Goal: Information Seeking & Learning: Learn about a topic

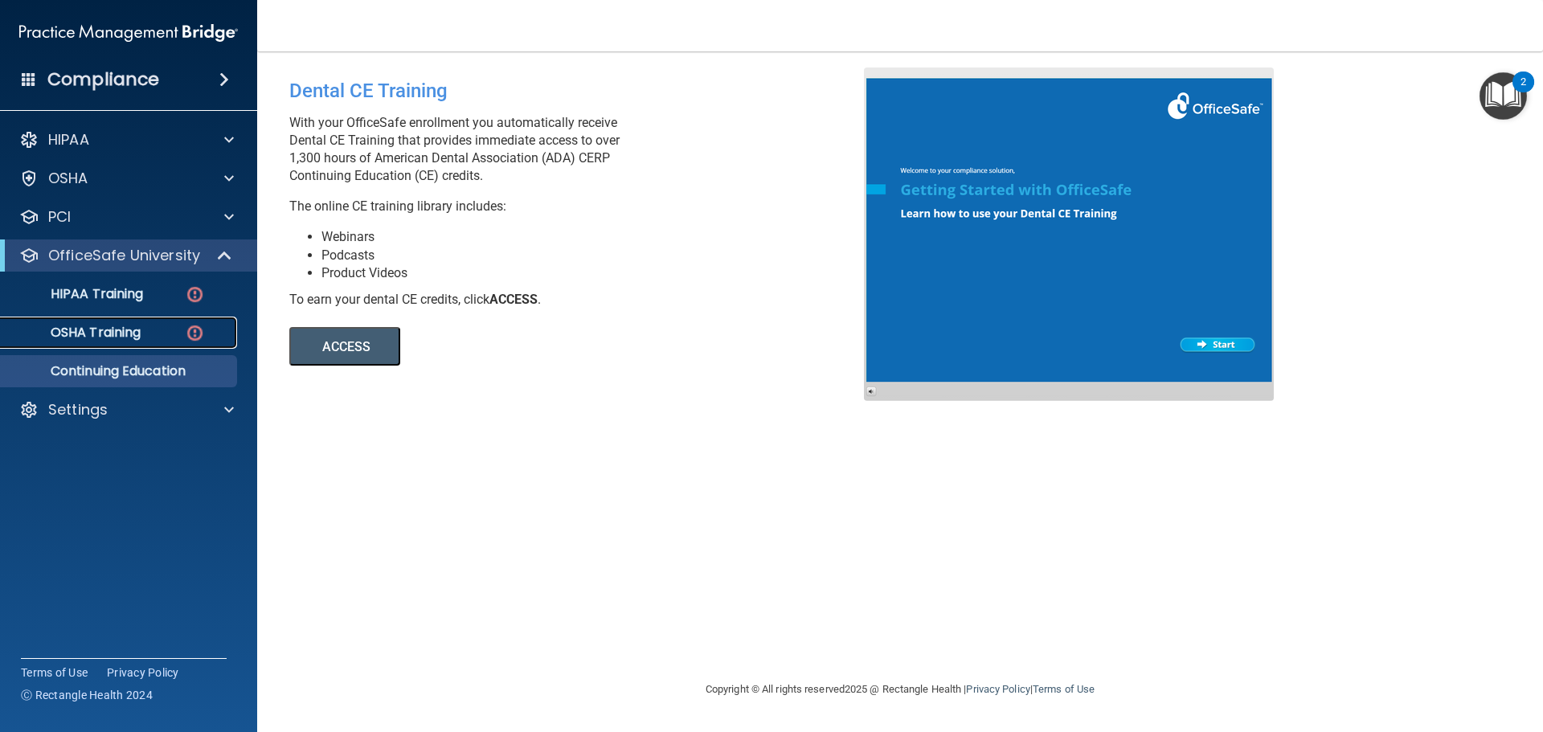
click at [99, 330] on p "OSHA Training" at bounding box center [75, 333] width 130 height 16
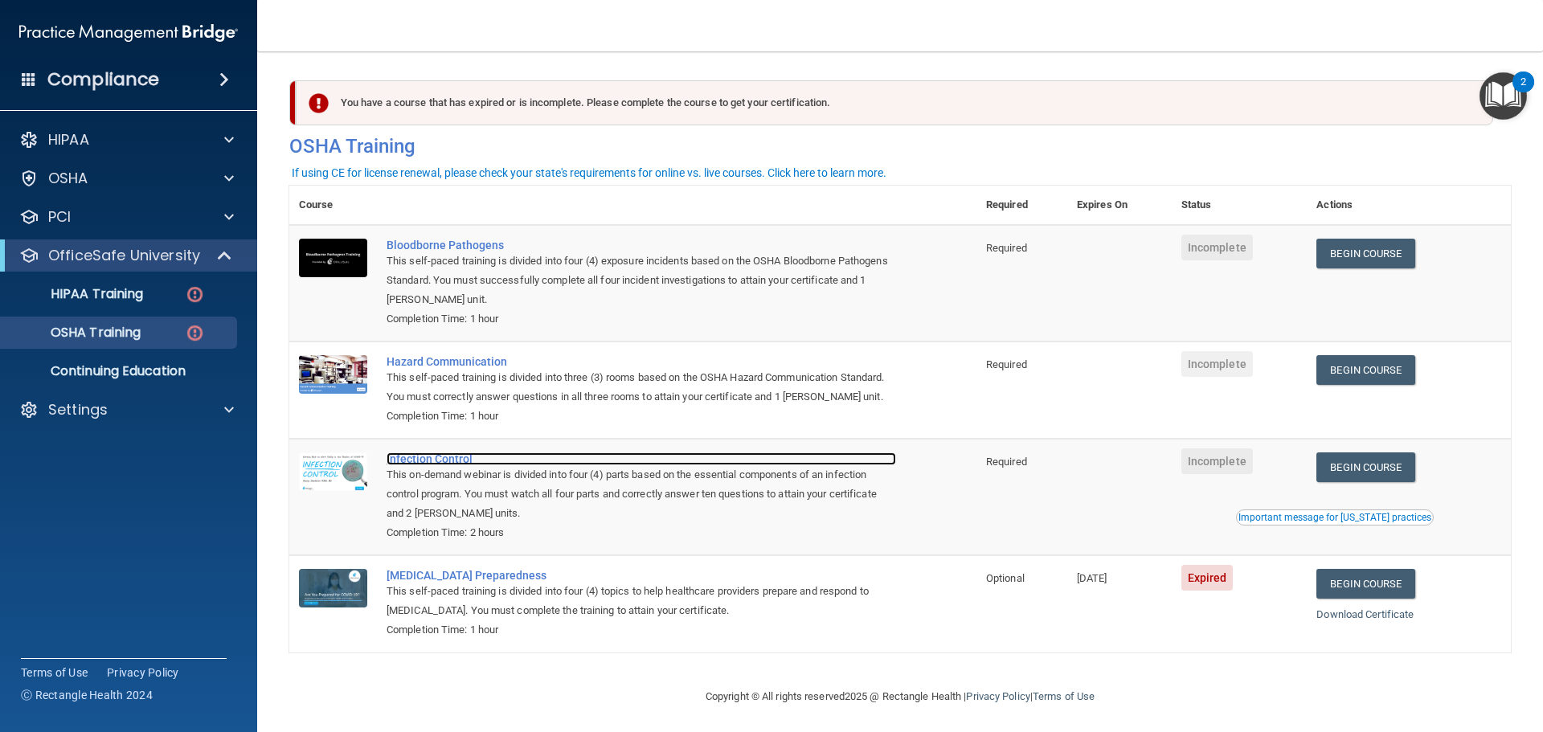
click at [452, 465] on div "Infection Control" at bounding box center [642, 459] width 510 height 13
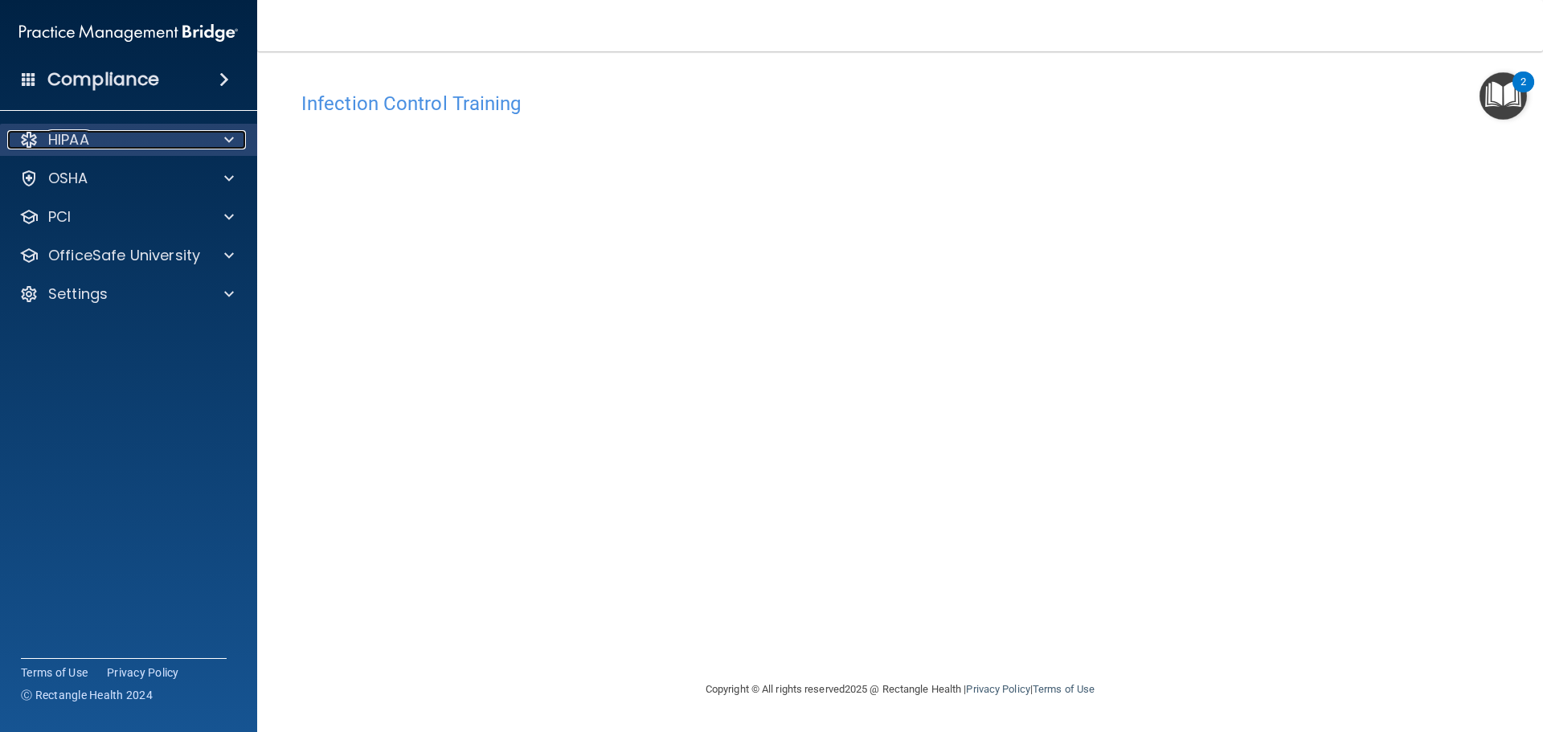
click at [144, 141] on div "HIPAA" at bounding box center [106, 139] width 199 height 19
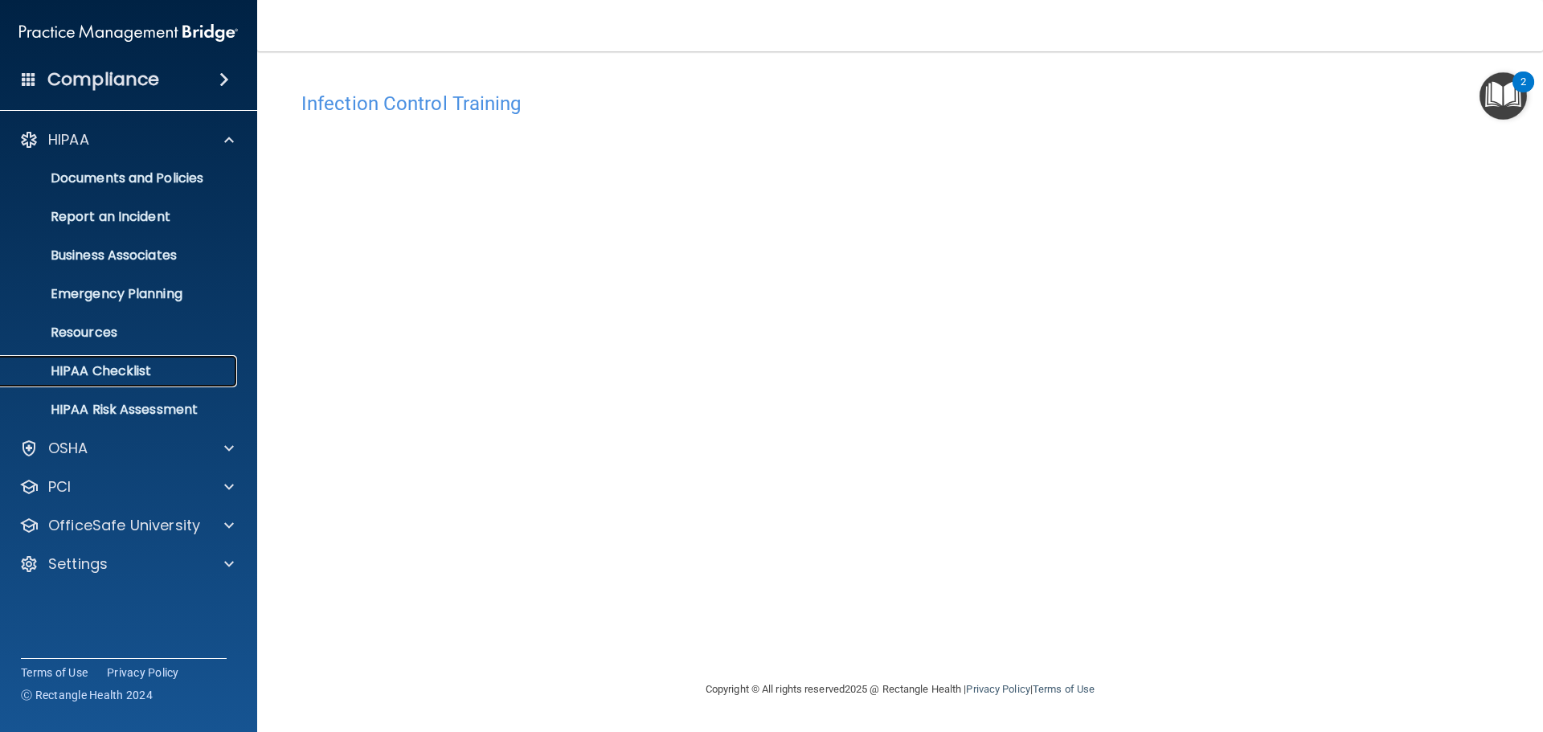
click at [105, 369] on p "HIPAA Checklist" at bounding box center [119, 371] width 219 height 16
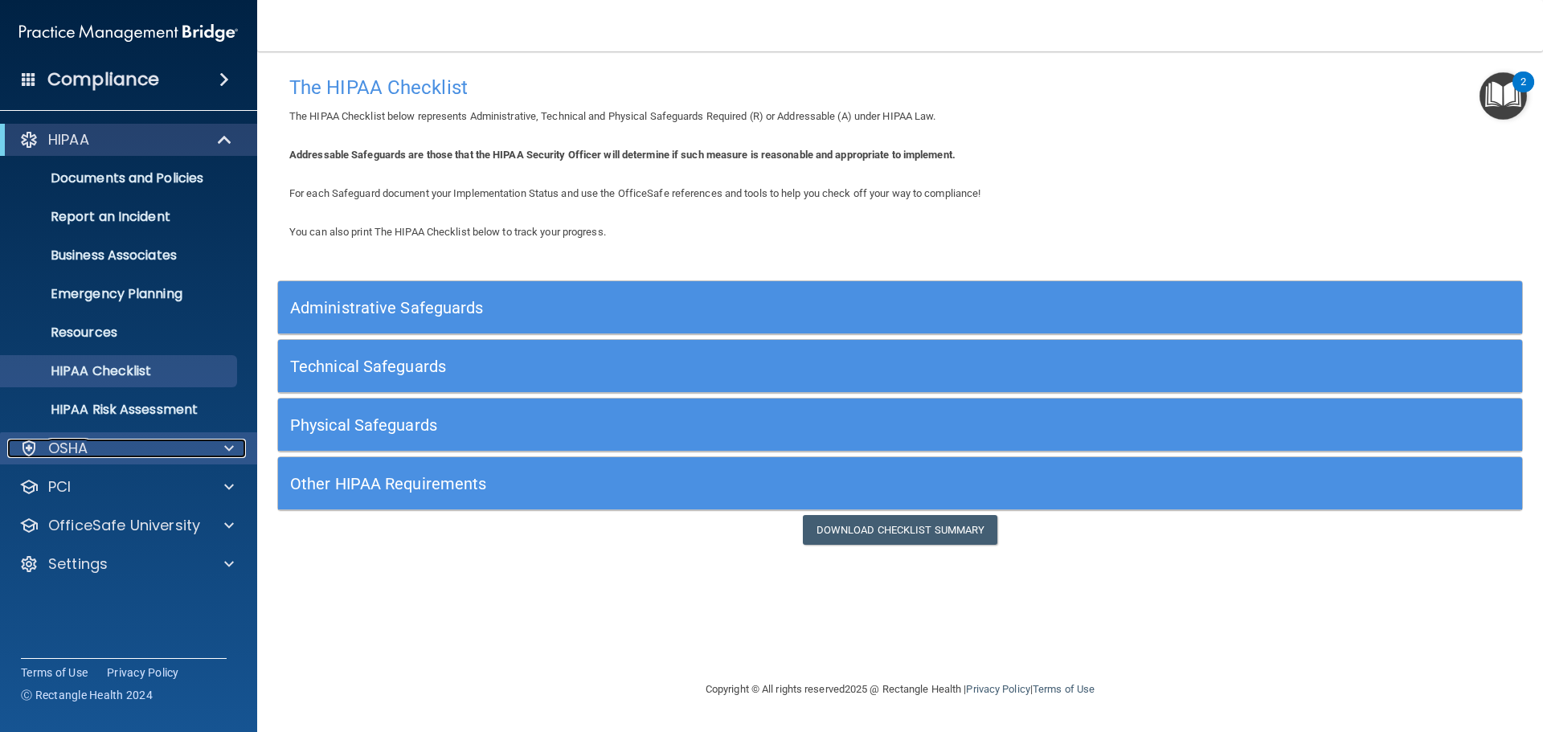
click at [236, 447] on div at bounding box center [227, 448] width 40 height 19
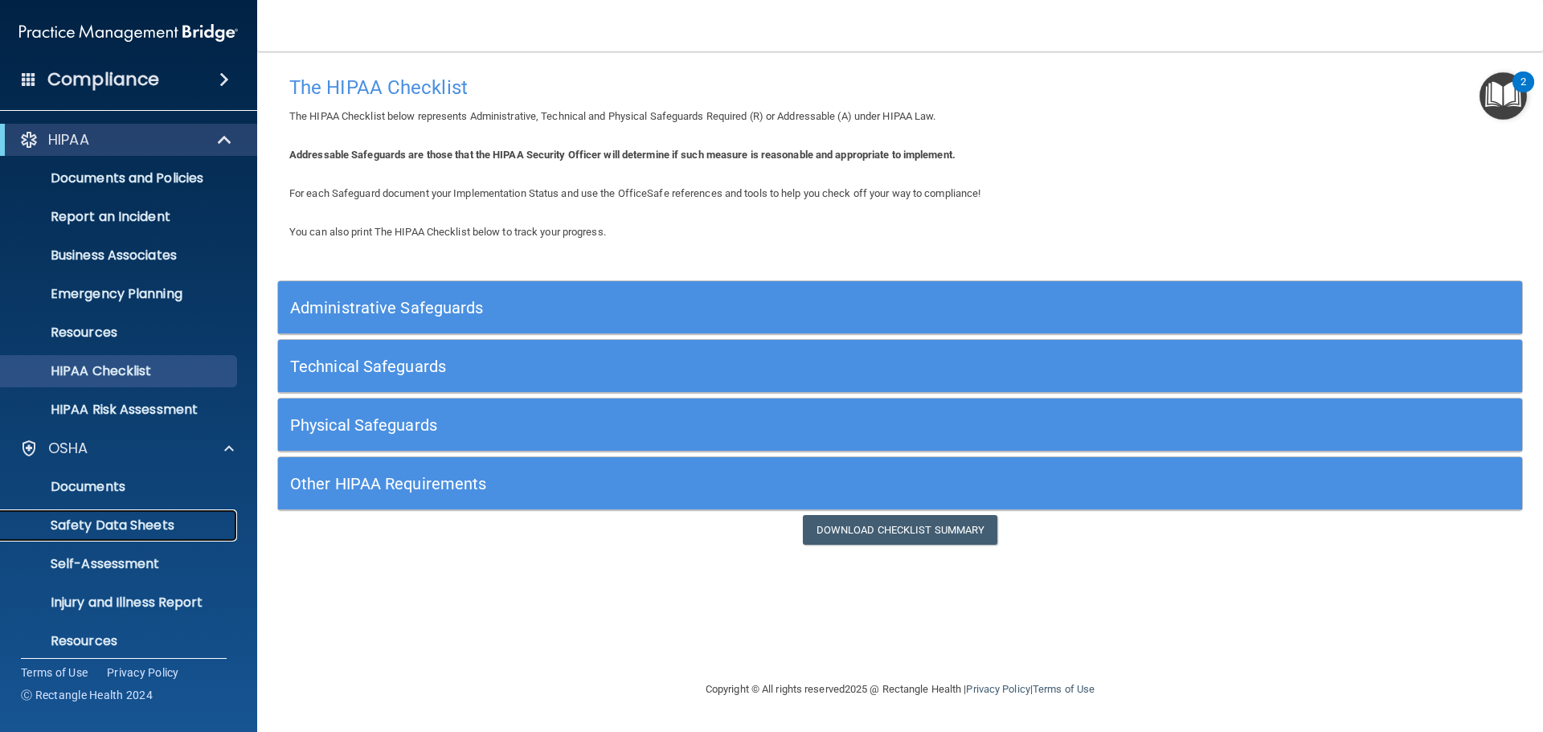
click at [171, 527] on p "Safety Data Sheets" at bounding box center [119, 526] width 219 height 16
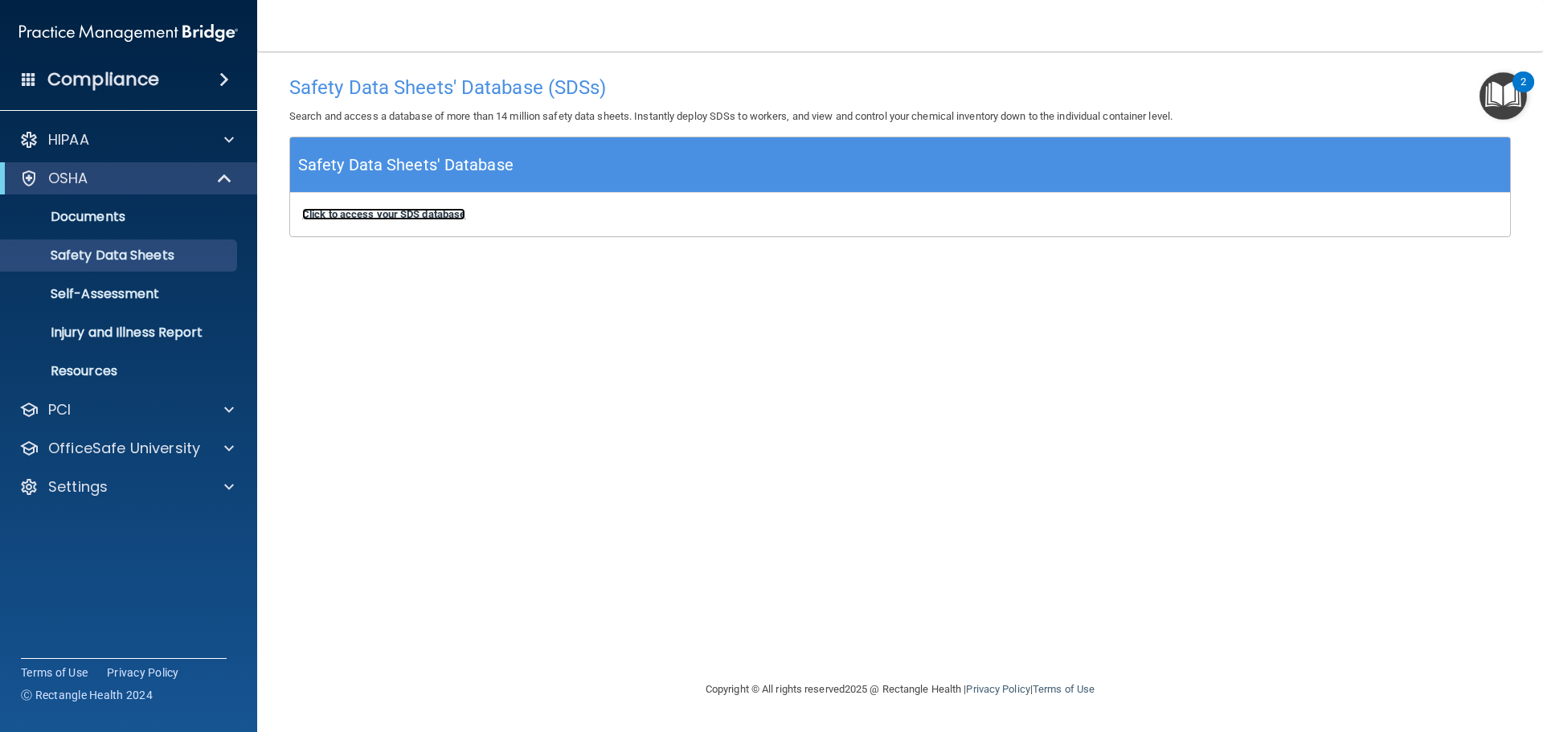
click at [403, 214] on b "Click to access your SDS database" at bounding box center [383, 214] width 163 height 12
